Goal: Transaction & Acquisition: Purchase product/service

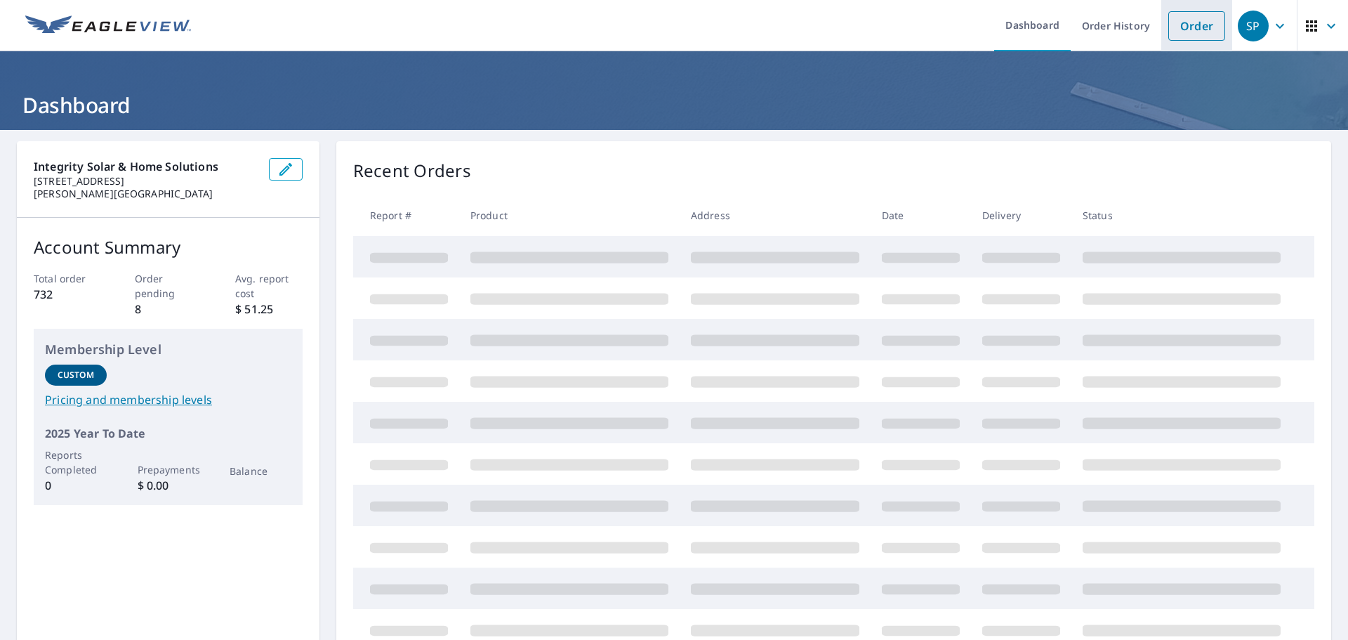
click at [1193, 15] on link "Order" at bounding box center [1197, 25] width 57 height 29
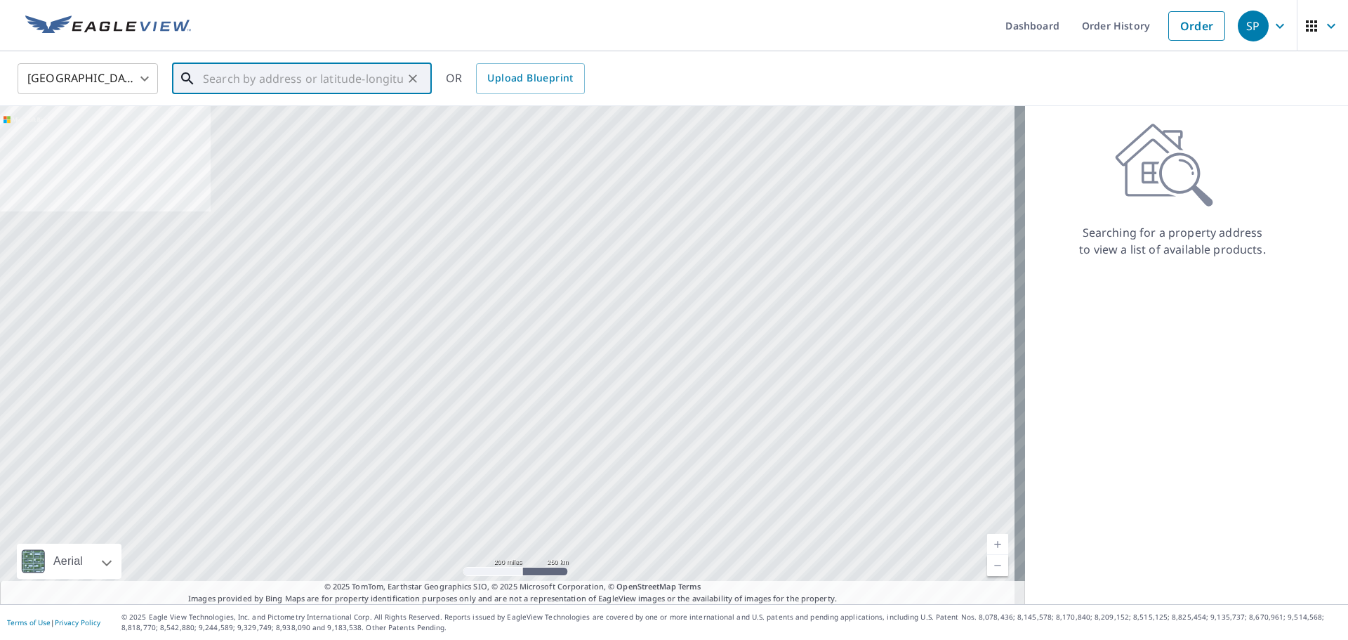
click at [300, 86] on input "text" at bounding box center [303, 78] width 200 height 39
paste input "[STREET_ADDRESS][US_STATE]"
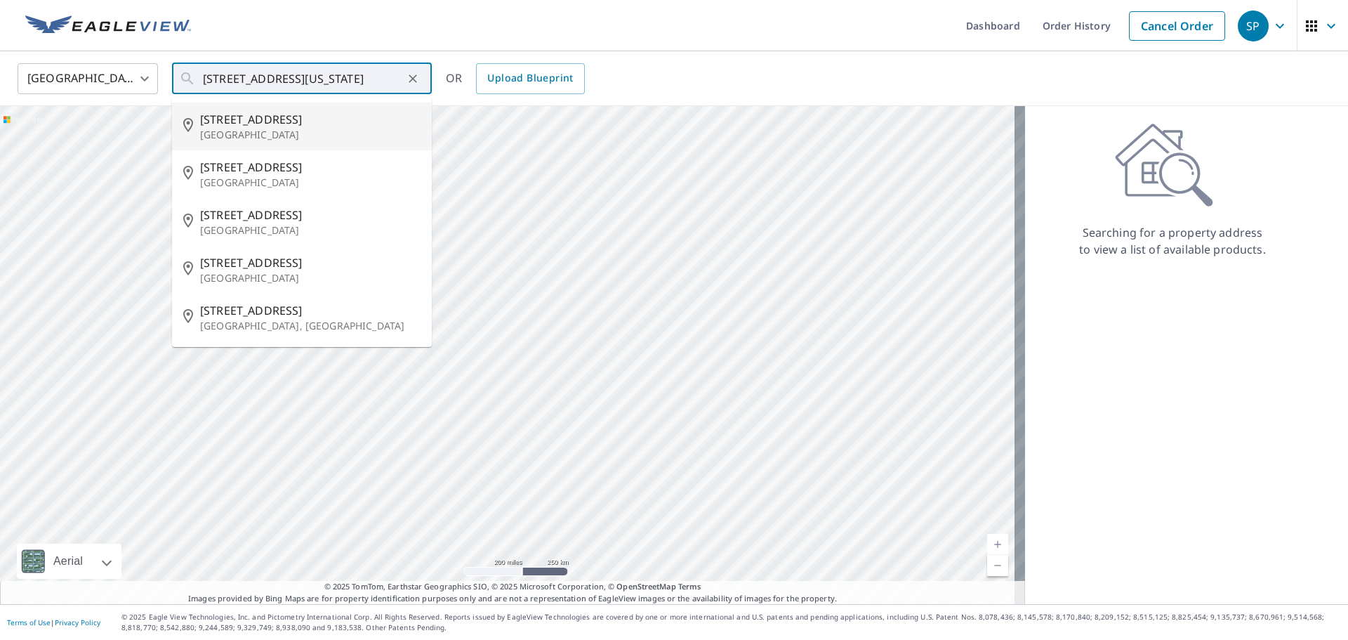
type input "[STREET_ADDRESS]"
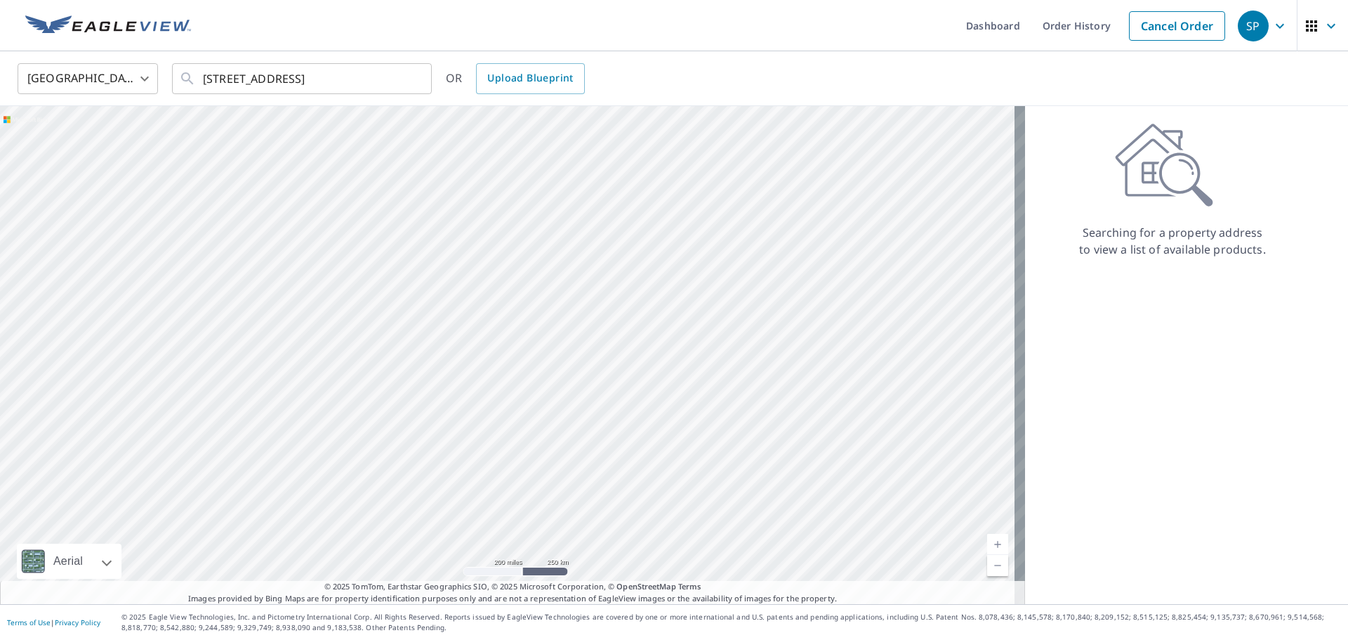
scroll to position [0, 0]
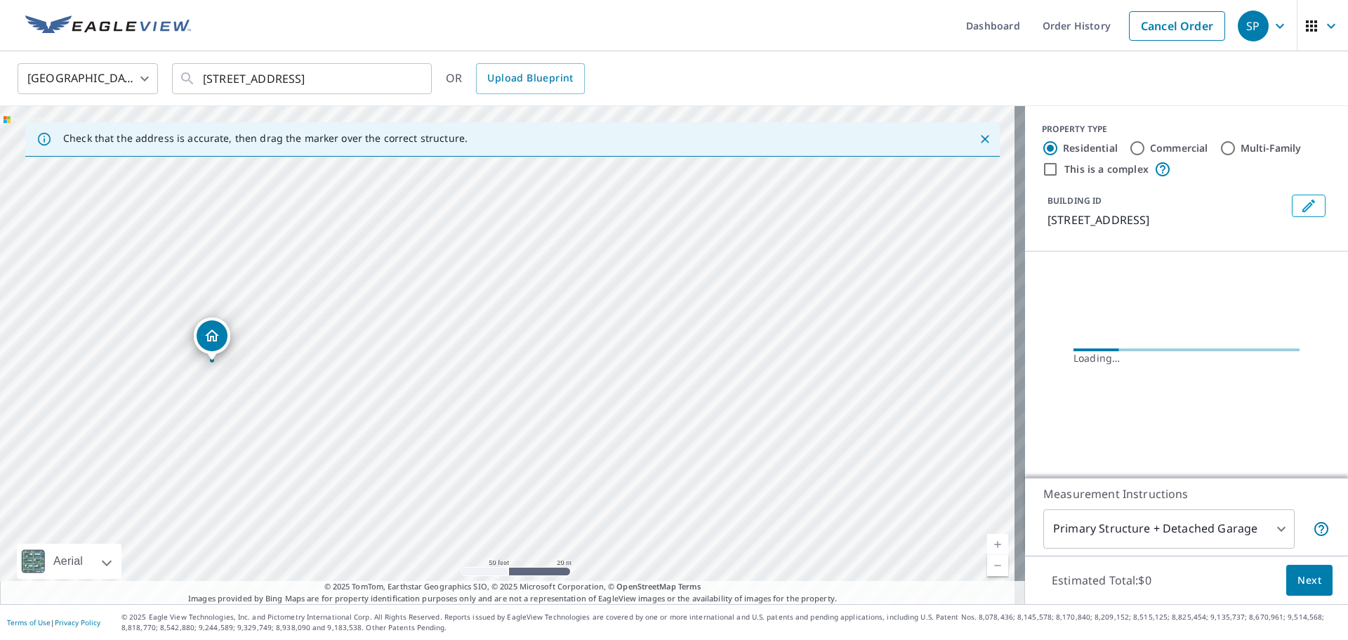
drag, startPoint x: 246, startPoint y: 462, endPoint x: 508, endPoint y: 431, distance: 263.9
click at [508, 431] on div "[STREET_ADDRESS]" at bounding box center [512, 355] width 1025 height 498
drag, startPoint x: 306, startPoint y: 377, endPoint x: 409, endPoint y: 393, distance: 104.5
click at [409, 393] on div "[STREET_ADDRESS]" at bounding box center [512, 355] width 1025 height 498
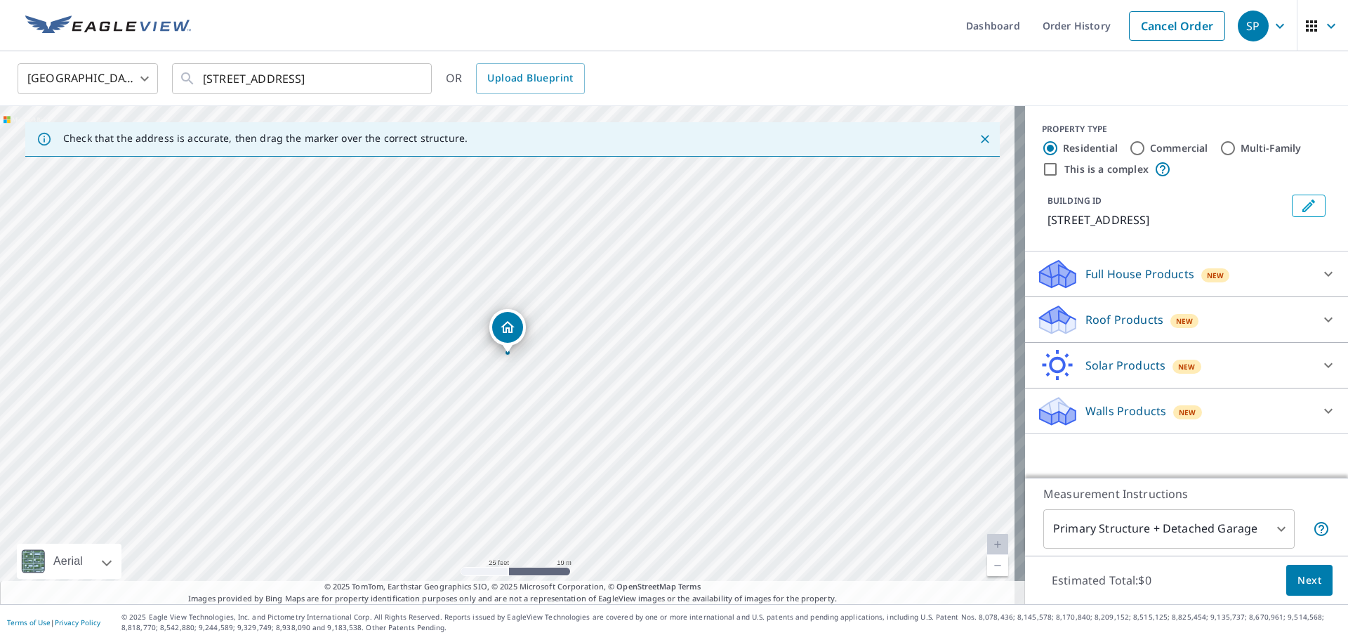
click at [1086, 360] on p "Solar Products" at bounding box center [1126, 365] width 80 height 17
click at [1108, 407] on p "Inform Essentials+" at bounding box center [1108, 402] width 101 height 18
click at [1058, 407] on input "Inform Essentials+ $53.76" at bounding box center [1047, 401] width 21 height 17
checkbox input "true"
click at [1298, 584] on span "Next" at bounding box center [1310, 581] width 24 height 18
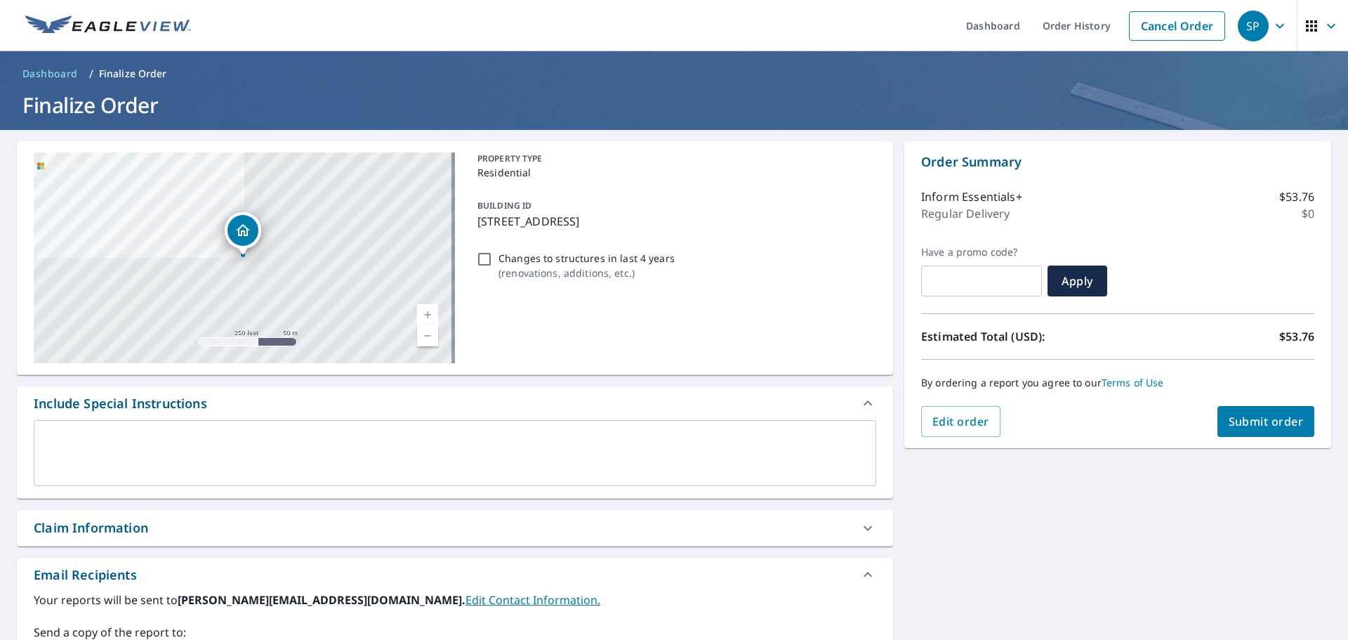
click at [1236, 427] on span "Submit order" at bounding box center [1266, 421] width 75 height 15
checkbox input "true"
